Goal: Task Accomplishment & Management: Manage account settings

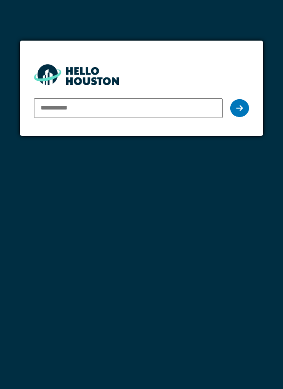
type input "**********"
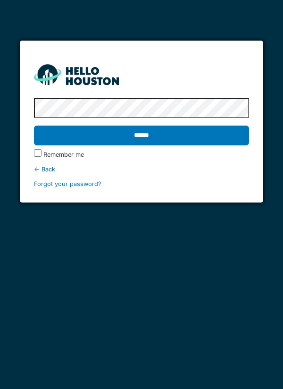
click at [148, 138] on input "******" at bounding box center [142, 135] width 216 height 20
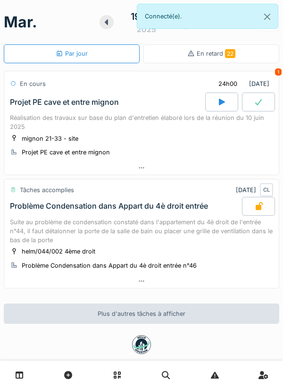
click at [219, 104] on icon at bounding box center [222, 102] width 6 height 7
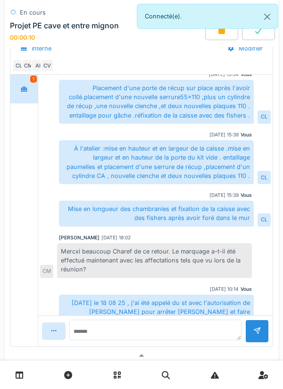
scroll to position [236, 0]
